Goal: Task Accomplishment & Management: Use online tool/utility

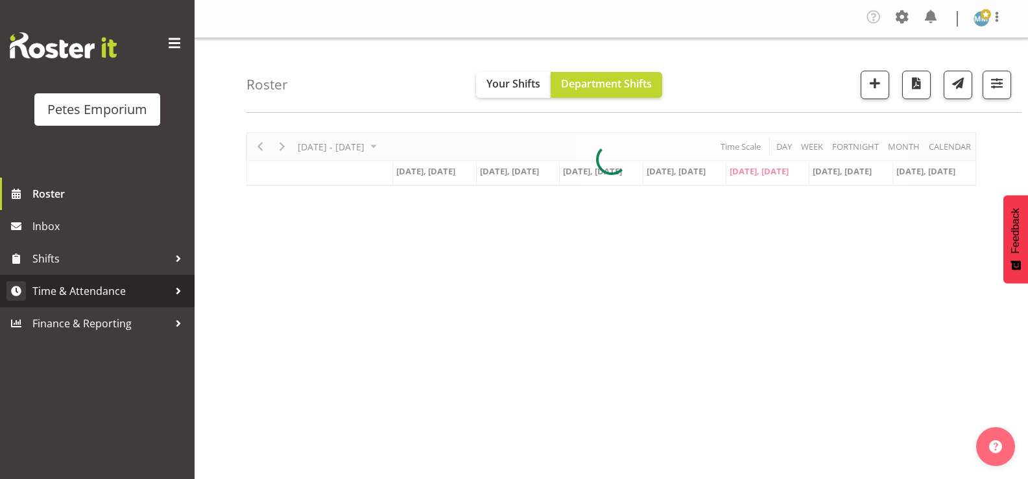
click at [115, 289] on span "Time & Attendance" at bounding box center [100, 290] width 136 height 19
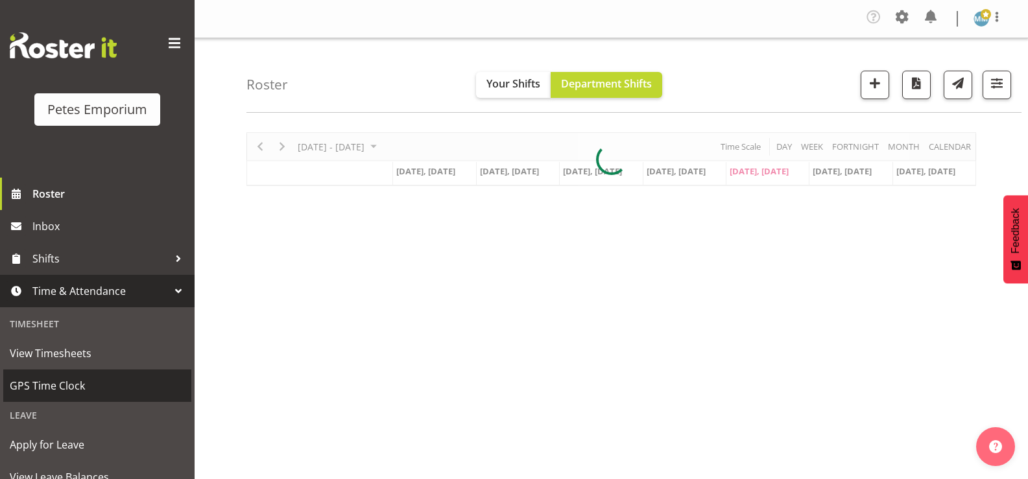
click at [69, 387] on span "GPS Time Clock" at bounding box center [97, 385] width 175 height 19
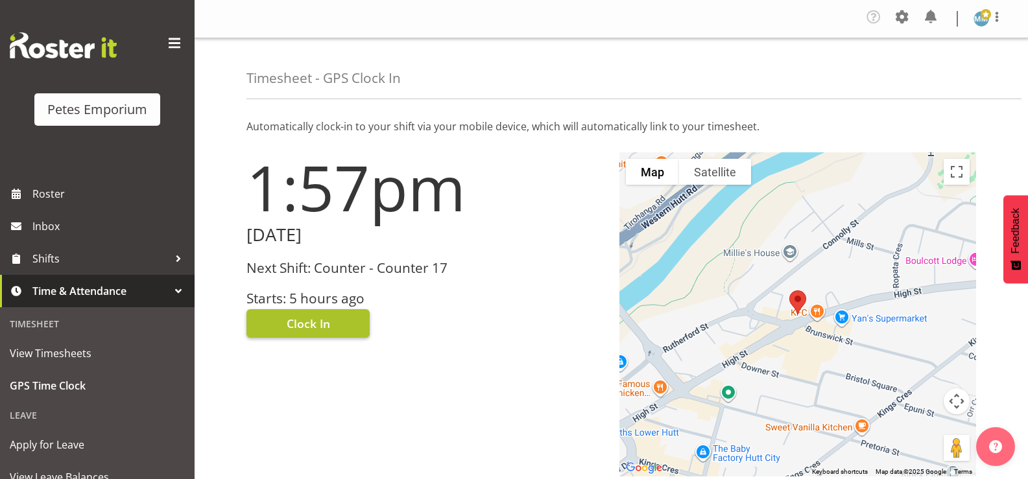
click at [309, 316] on span "Clock In" at bounding box center [308, 323] width 43 height 17
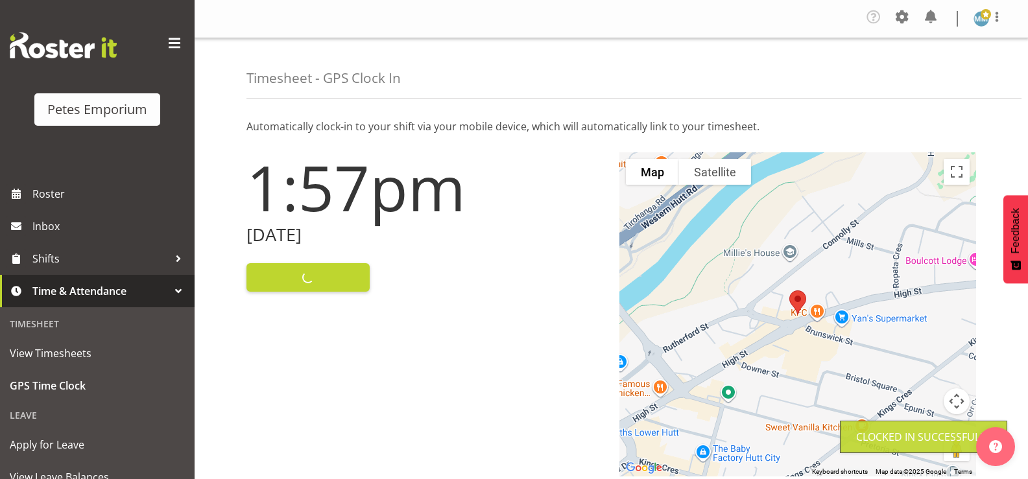
click at [978, 25] on img at bounding box center [981, 19] width 16 height 16
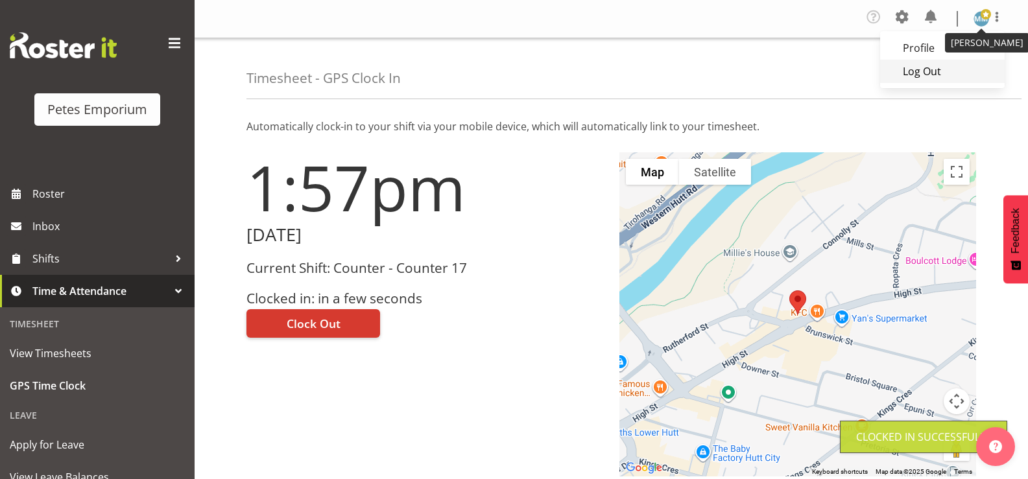
click at [921, 79] on link "Log Out" at bounding box center [942, 71] width 125 height 23
